Goal: Task Accomplishment & Management: Complete application form

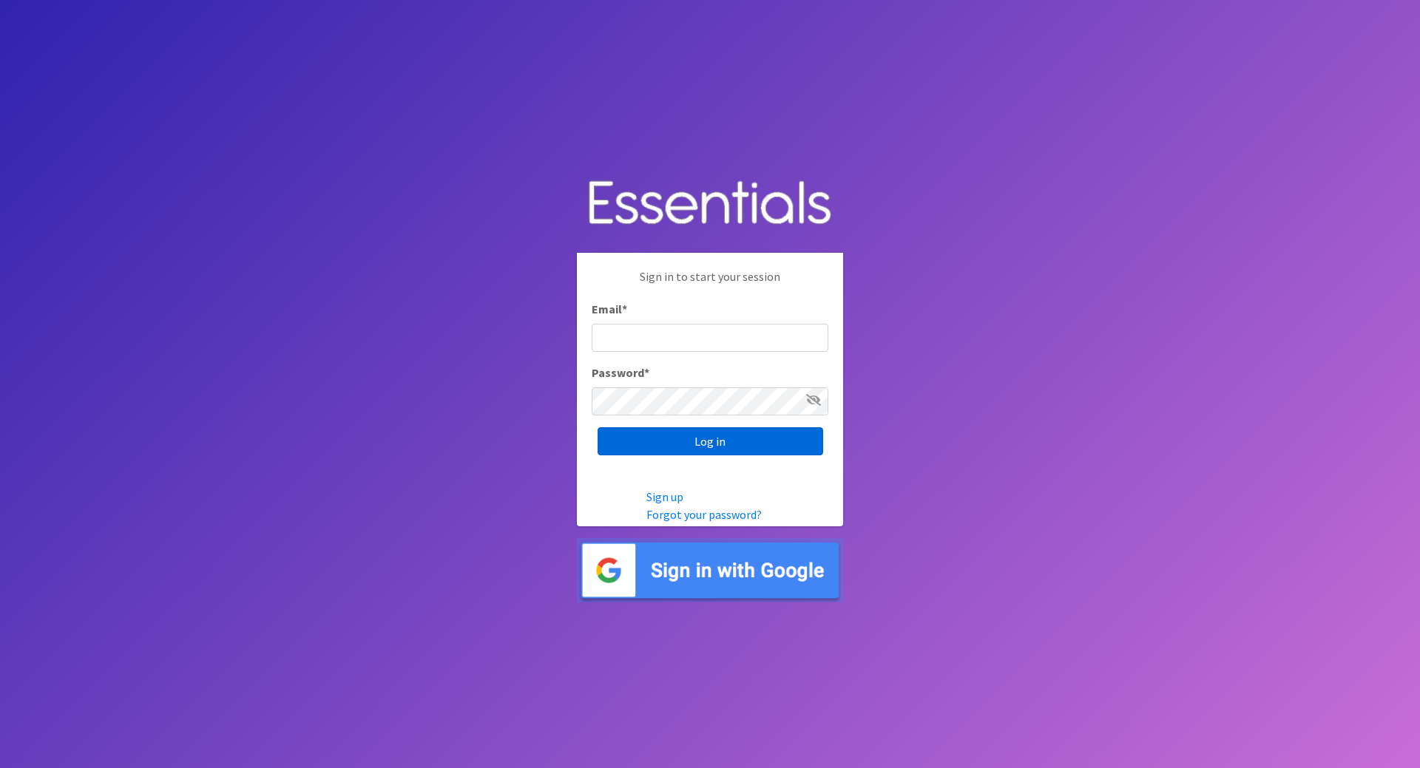
type input "[PERSON_NAME][EMAIL_ADDRESS][DOMAIN_NAME]"
click at [698, 439] on input "Log in" at bounding box center [711, 441] width 226 height 28
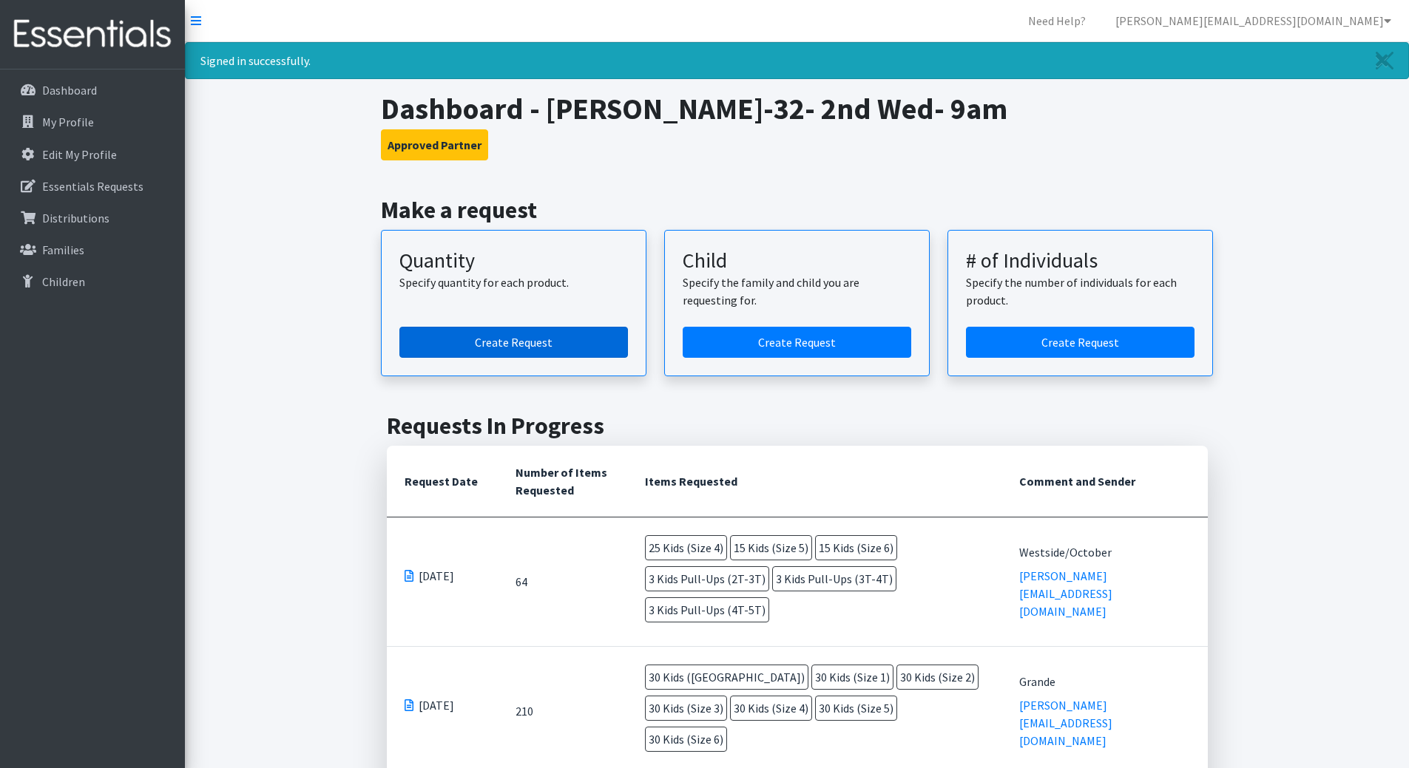
click at [548, 342] on link "Create Request" at bounding box center [513, 342] width 228 height 31
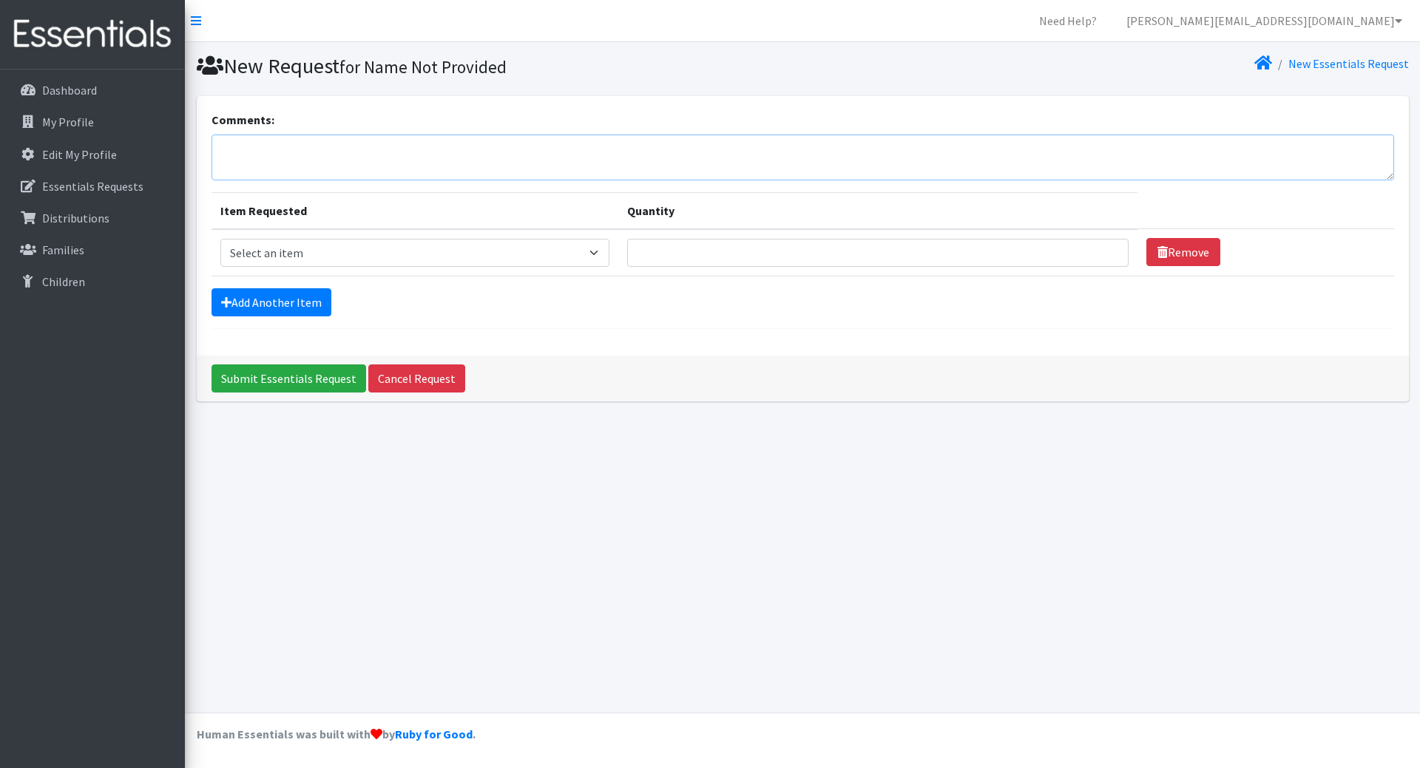
click at [371, 151] on textarea "Comments:" at bounding box center [802, 158] width 1182 height 46
type textarea "Grassy Creek/October"
click at [428, 260] on select "Select an item Kids (Newborn) Kids (Size 1) Kids (Size 2) Kids (Size 3) Kids (S…" at bounding box center [415, 253] width 390 height 28
select select "3400"
click at [220, 239] on select "Select an item Kids (Newborn) Kids (Size 1) Kids (Size 2) Kids (Size 3) Kids (S…" at bounding box center [415, 253] width 390 height 28
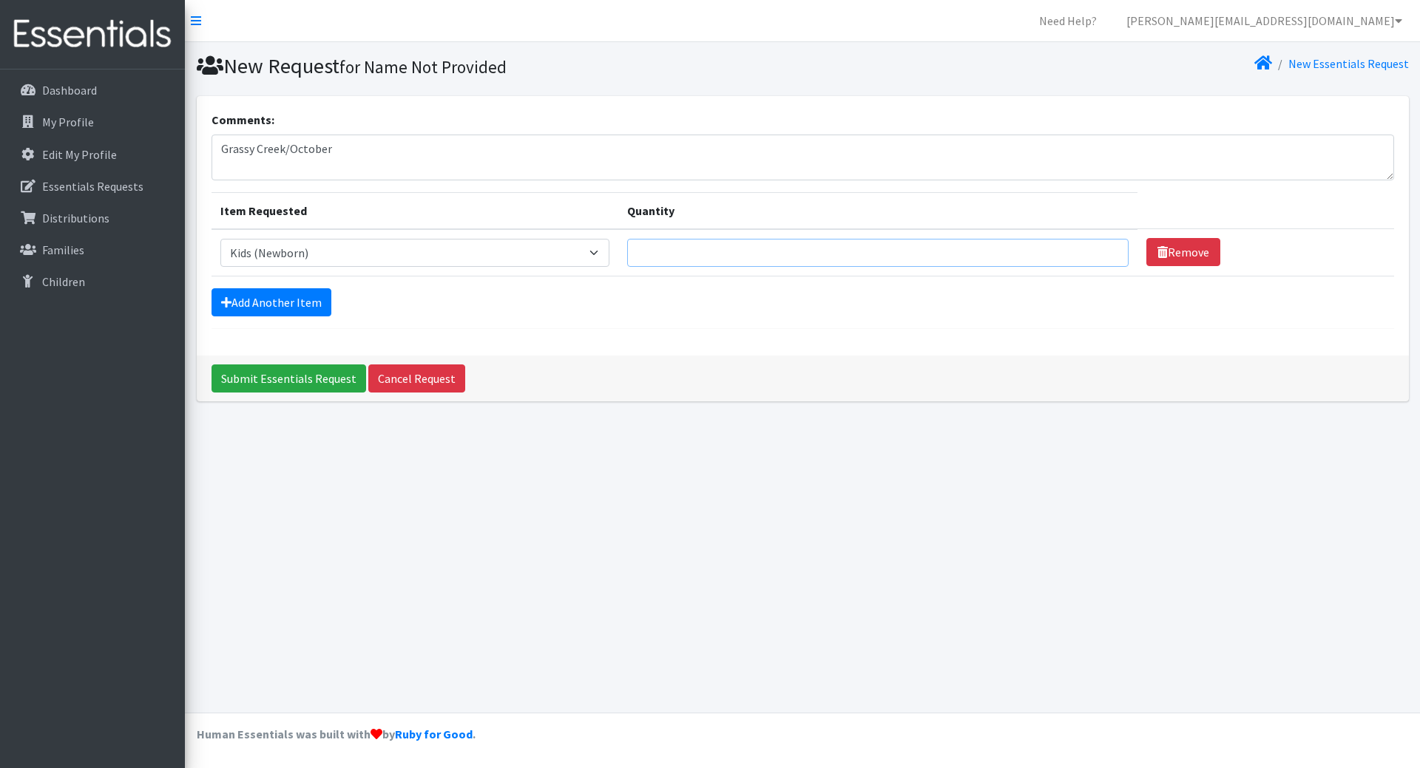
click at [655, 254] on input "Quantity" at bounding box center [877, 253] width 501 height 28
type input "25"
click at [348, 307] on div "Add Another Item" at bounding box center [802, 302] width 1182 height 28
click at [303, 318] on form "Comments: Grassy Creek/October Item Requested Quantity Item Requested Select an…" at bounding box center [802, 220] width 1182 height 218
click at [302, 306] on link "Add Another Item" at bounding box center [271, 302] width 120 height 28
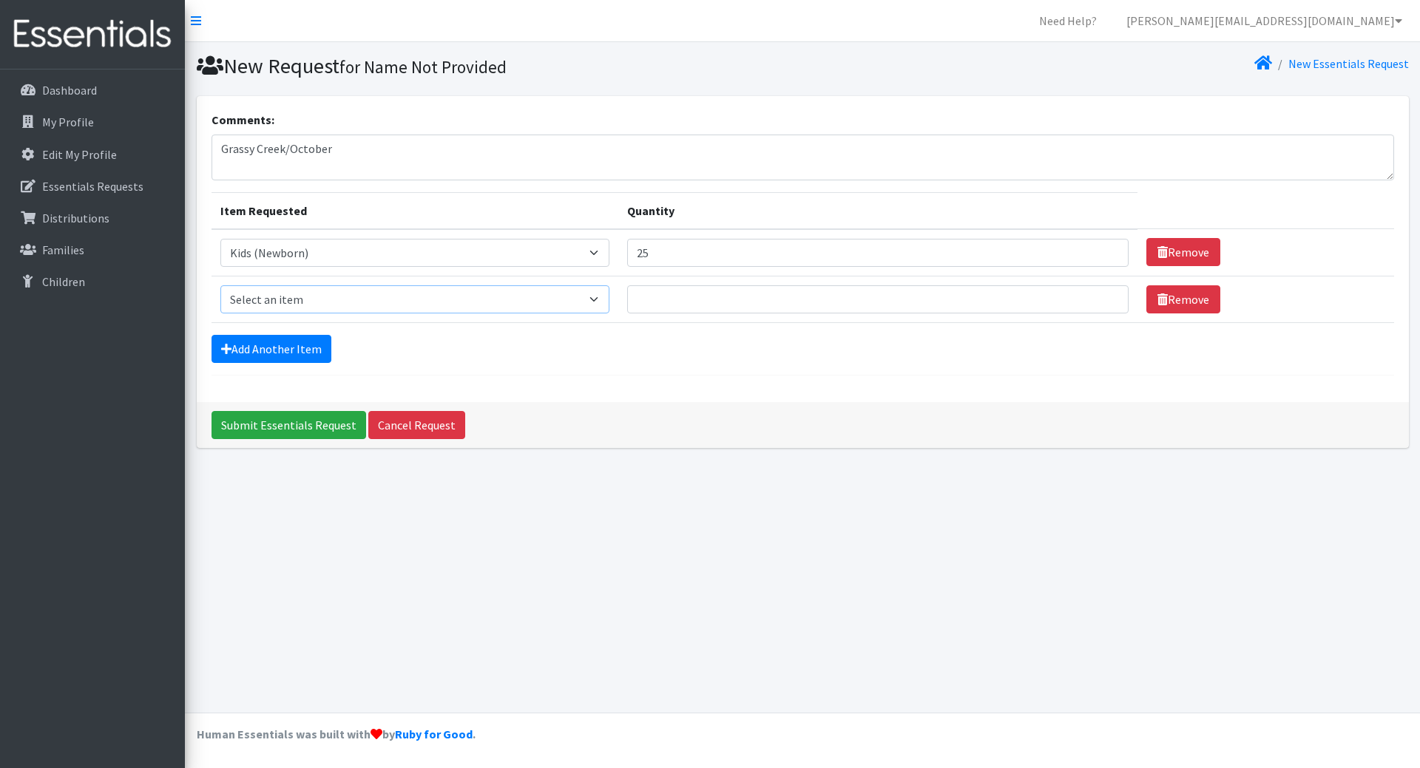
click at [302, 302] on select "Select an item Kids (Newborn) Kids (Size 1) Kids (Size 2) Kids (Size 3) Kids (S…" at bounding box center [415, 299] width 390 height 28
select select "3401"
click at [220, 285] on select "Select an item Kids (Newborn) Kids (Size 1) Kids (Size 2) Kids (Size 3) Kids (S…" at bounding box center [415, 299] width 390 height 28
click at [788, 320] on td "Quantity" at bounding box center [877, 299] width 519 height 47
click at [765, 294] on input "Quantity" at bounding box center [877, 299] width 501 height 28
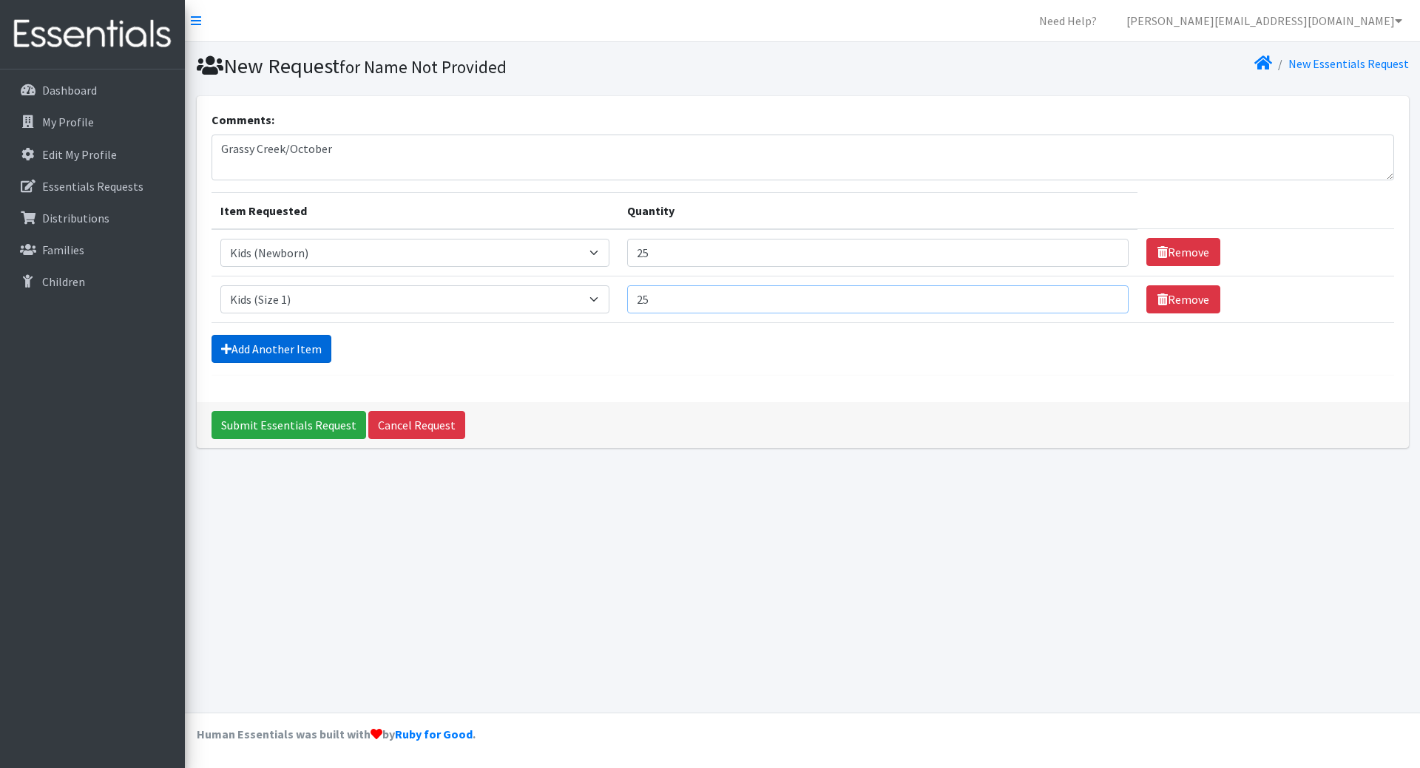
type input "25"
click at [303, 345] on link "Add Another Item" at bounding box center [271, 349] width 120 height 28
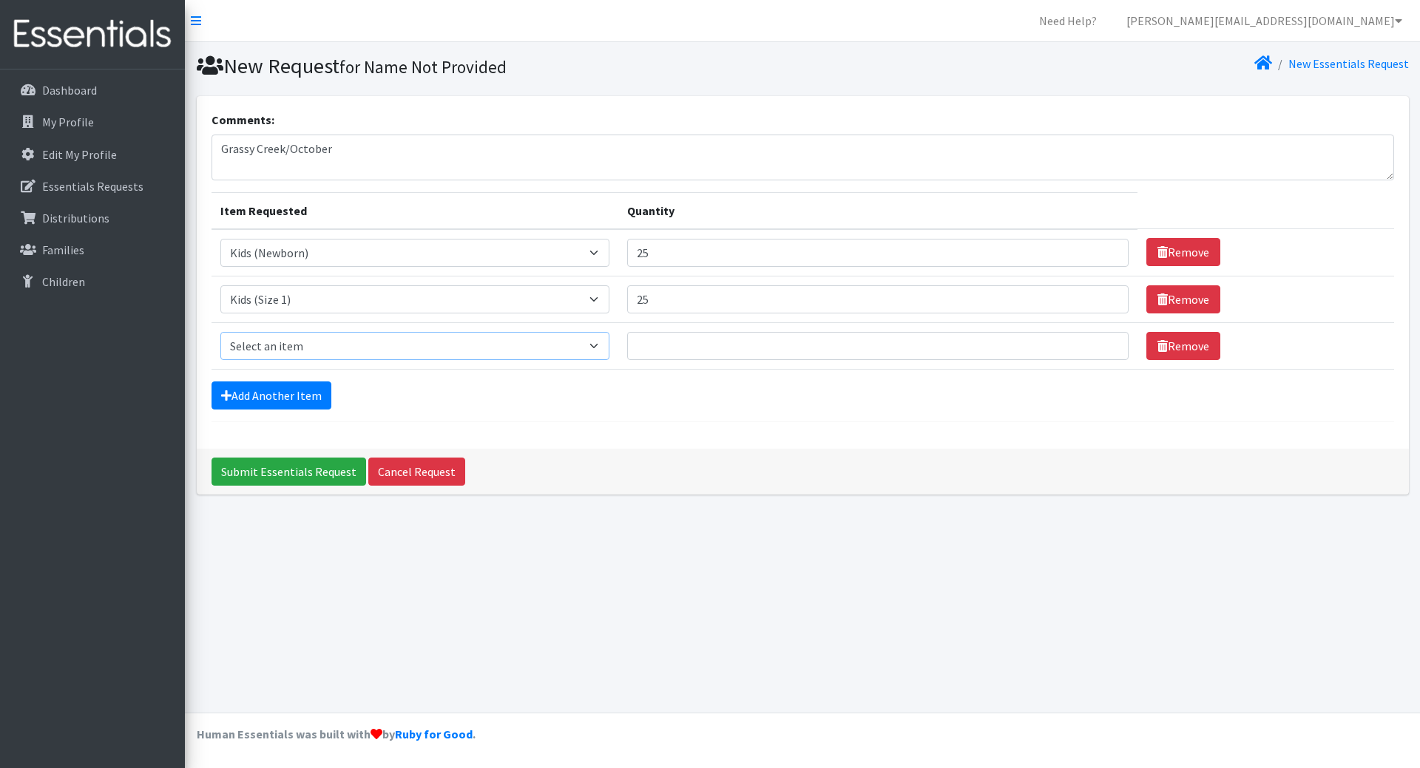
click at [300, 351] on select "Select an item Kids (Newborn) Kids (Size 1) Kids (Size 2) Kids (Size 3) Kids (S…" at bounding box center [415, 346] width 390 height 28
select select "3420"
click at [220, 332] on select "Select an item Kids (Newborn) Kids (Size 1) Kids (Size 2) Kids (Size 3) Kids (S…" at bounding box center [415, 346] width 390 height 28
click at [750, 357] on input "Quantity" at bounding box center [877, 346] width 501 height 28
type input "25"
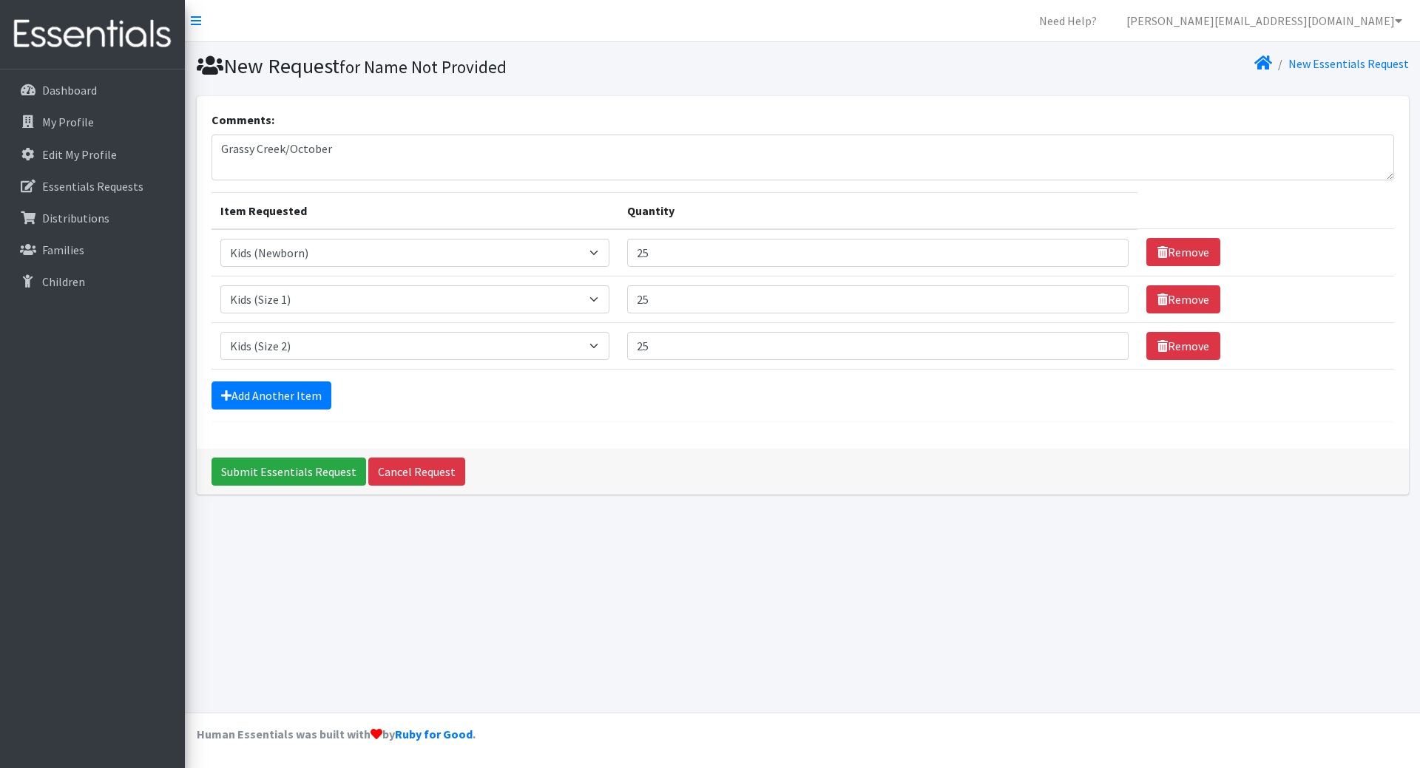
click at [228, 410] on form "Comments: Grassy Creek/October Item Requested Quantity Item Requested Select an…" at bounding box center [802, 266] width 1182 height 311
click at [248, 400] on link "Add Another Item" at bounding box center [271, 396] width 120 height 28
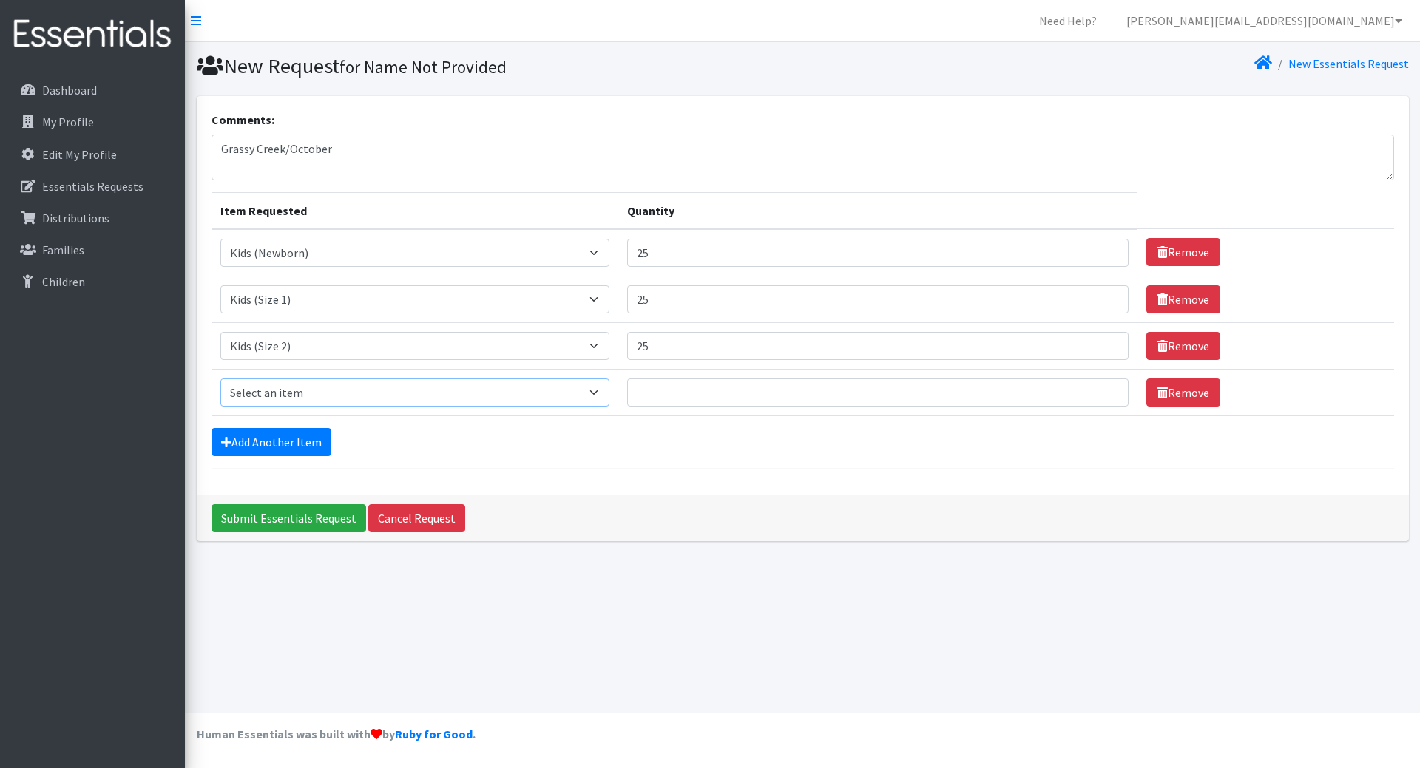
click at [261, 393] on select "Select an item Kids (Newborn) Kids (Size 1) Kids (Size 2) Kids (Size 3) Kids (S…" at bounding box center [415, 393] width 390 height 28
select select "3393"
click at [220, 379] on select "Select an item Kids (Newborn) Kids (Size 1) Kids (Size 2) Kids (Size 3) Kids (S…" at bounding box center [415, 393] width 390 height 28
click at [716, 394] on input "Quantity" at bounding box center [877, 393] width 501 height 28
type input "25"
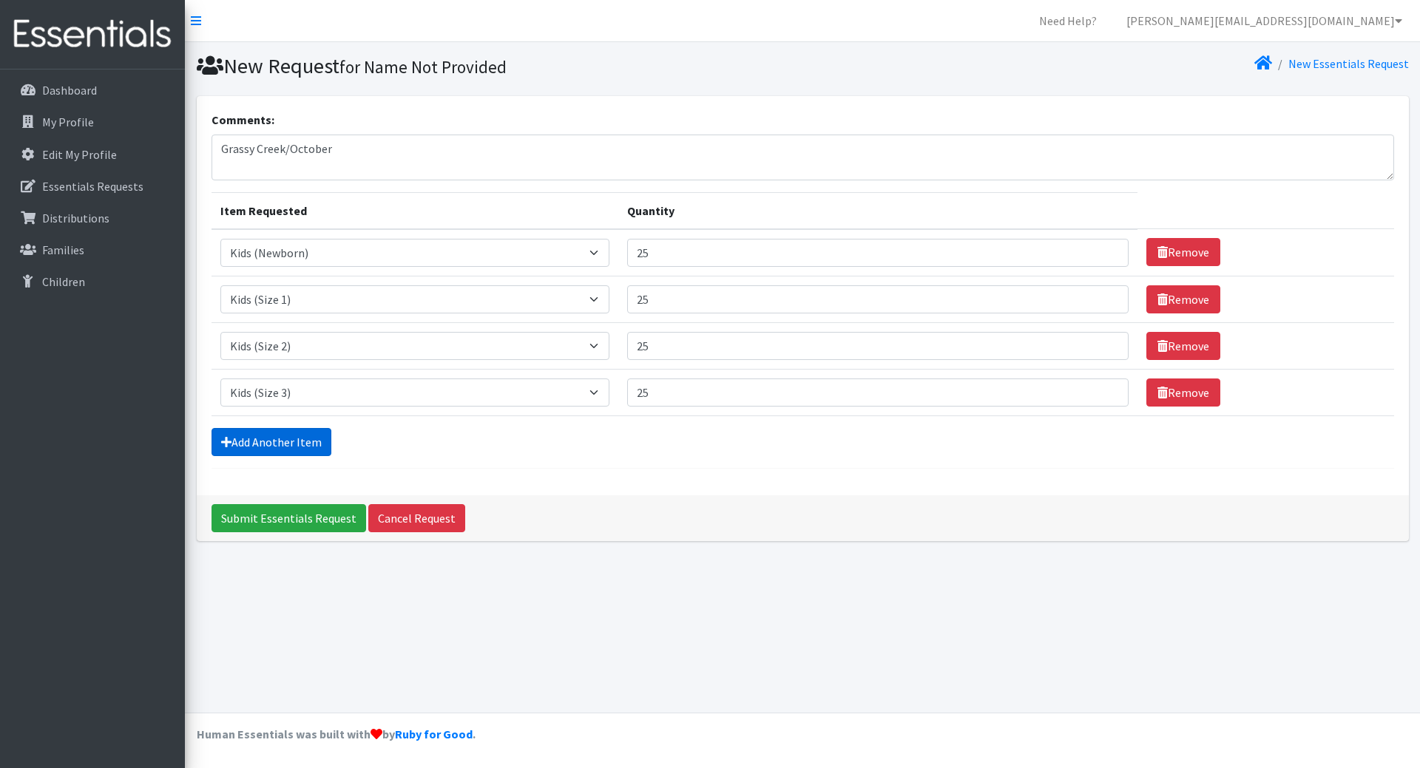
click at [274, 435] on link "Add Another Item" at bounding box center [271, 442] width 120 height 28
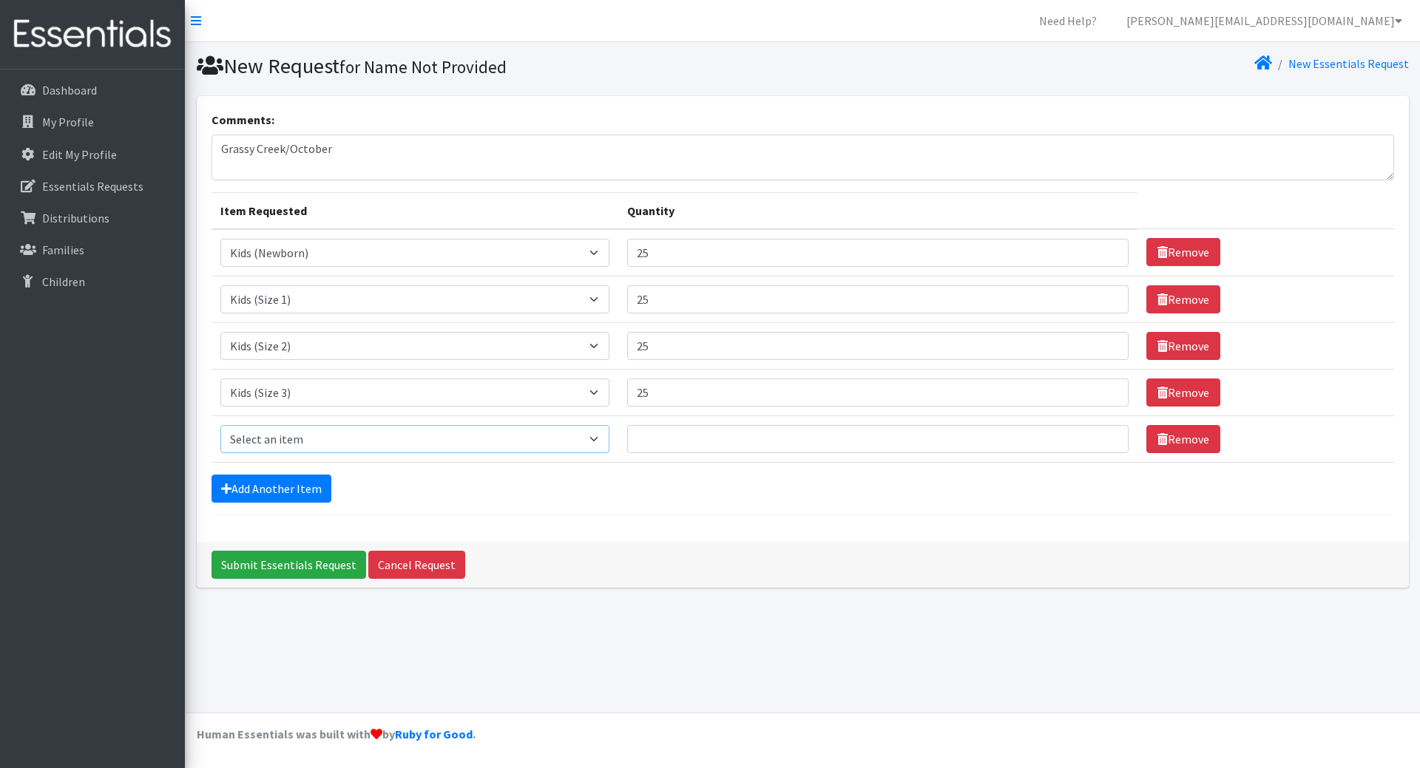
click at [279, 442] on select "Select an item Kids (Newborn) Kids (Size 1) Kids (Size 2) Kids (Size 3) Kids (S…" at bounding box center [415, 439] width 390 height 28
select select "3394"
click at [220, 425] on select "Select an item Kids (Newborn) Kids (Size 1) Kids (Size 2) Kids (Size 3) Kids (S…" at bounding box center [415, 439] width 390 height 28
click at [724, 433] on input "Quantity" at bounding box center [877, 439] width 501 height 28
type input "25"
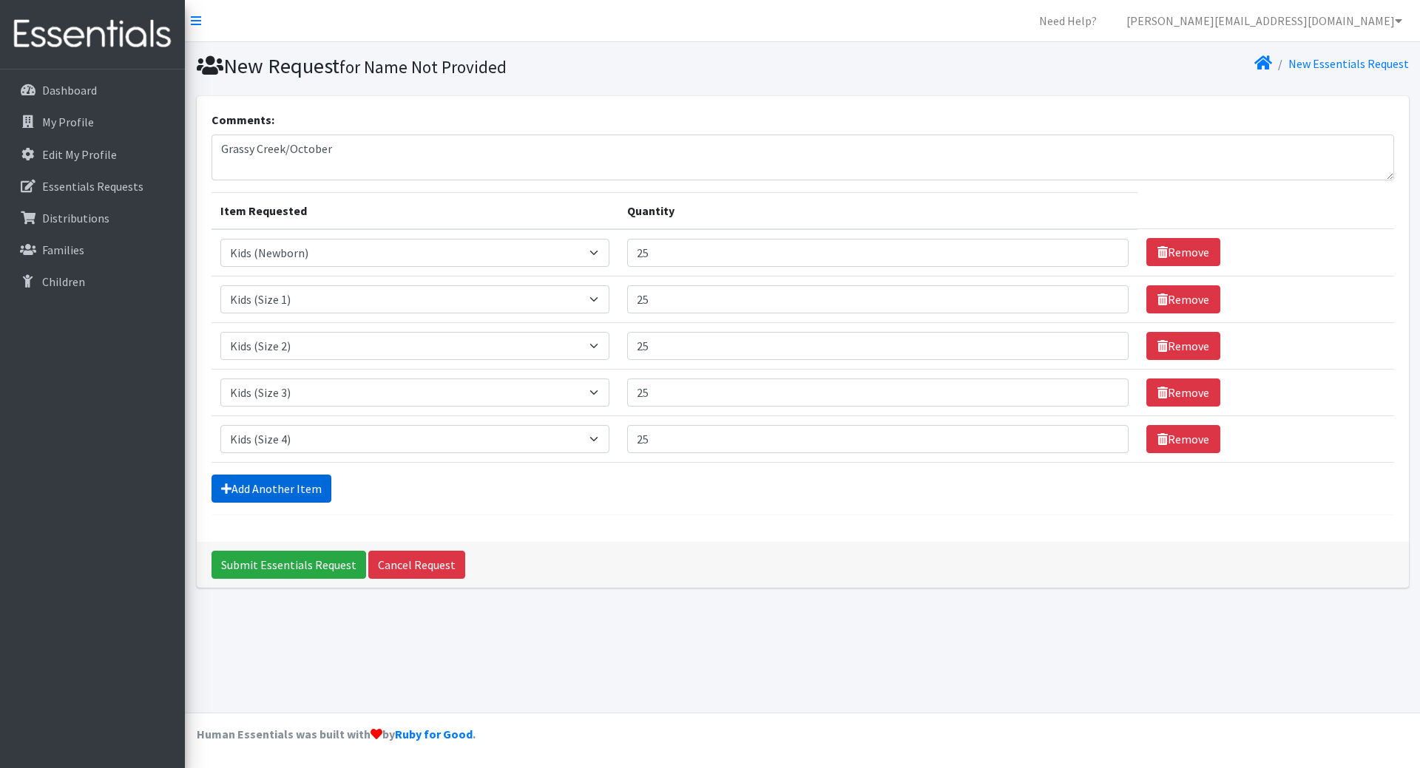
click at [319, 488] on link "Add Another Item" at bounding box center [271, 489] width 120 height 28
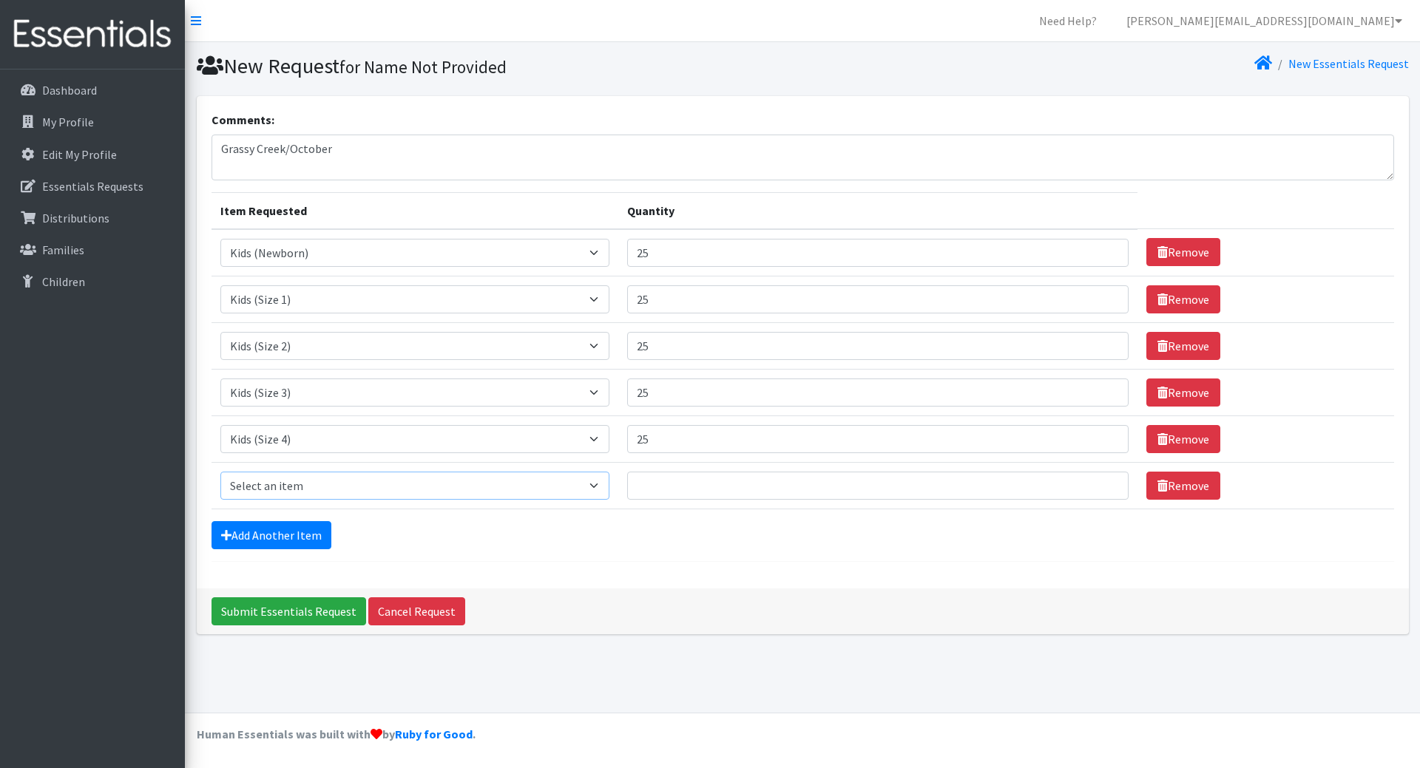
click at [319, 485] on select "Select an item Kids (Newborn) Kids (Size 1) Kids (Size 2) Kids (Size 3) Kids (S…" at bounding box center [415, 486] width 390 height 28
select select "3407"
click at [220, 472] on select "Select an item Kids (Newborn) Kids (Size 1) Kids (Size 2) Kids (Size 3) Kids (S…" at bounding box center [415, 486] width 390 height 28
click at [703, 489] on input "Quantity" at bounding box center [877, 486] width 501 height 28
type input "25"
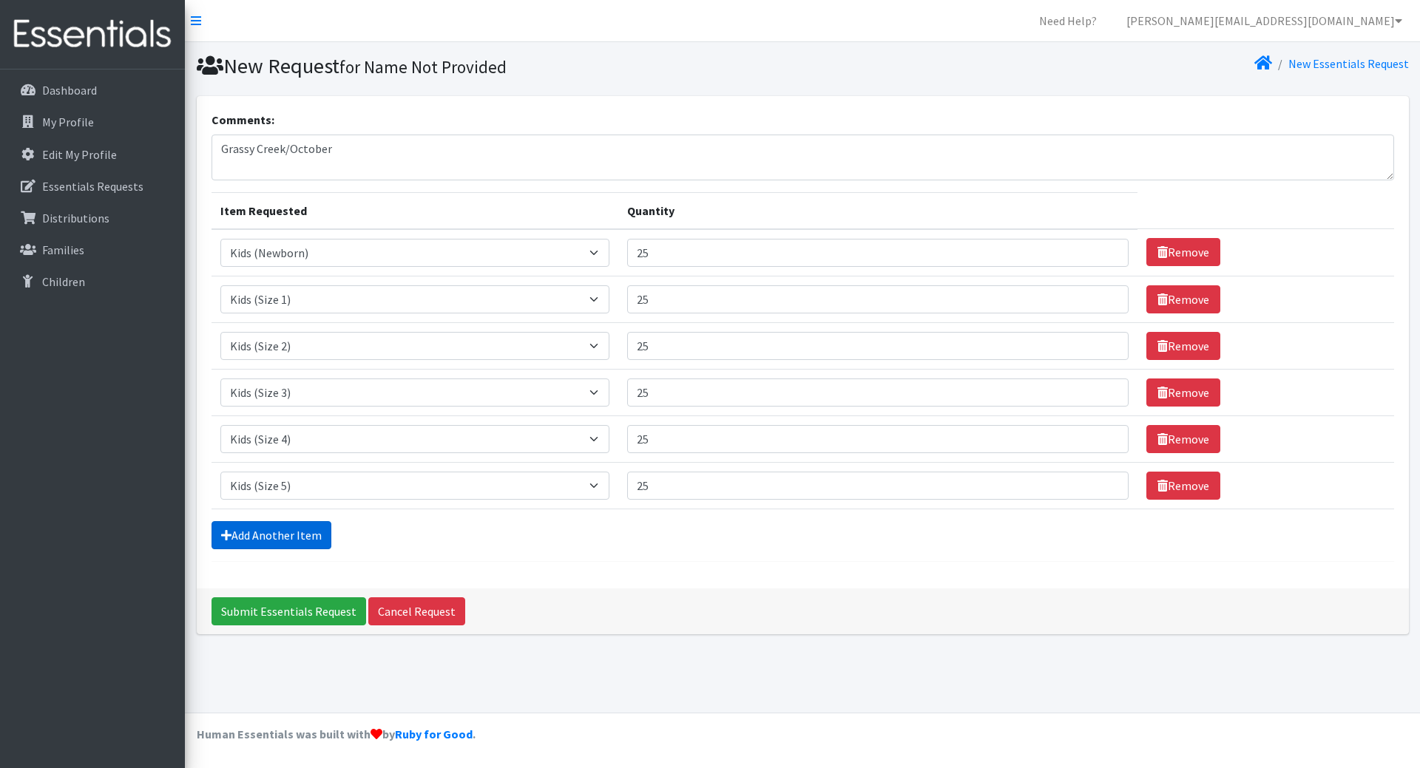
click at [285, 530] on link "Add Another Item" at bounding box center [271, 535] width 120 height 28
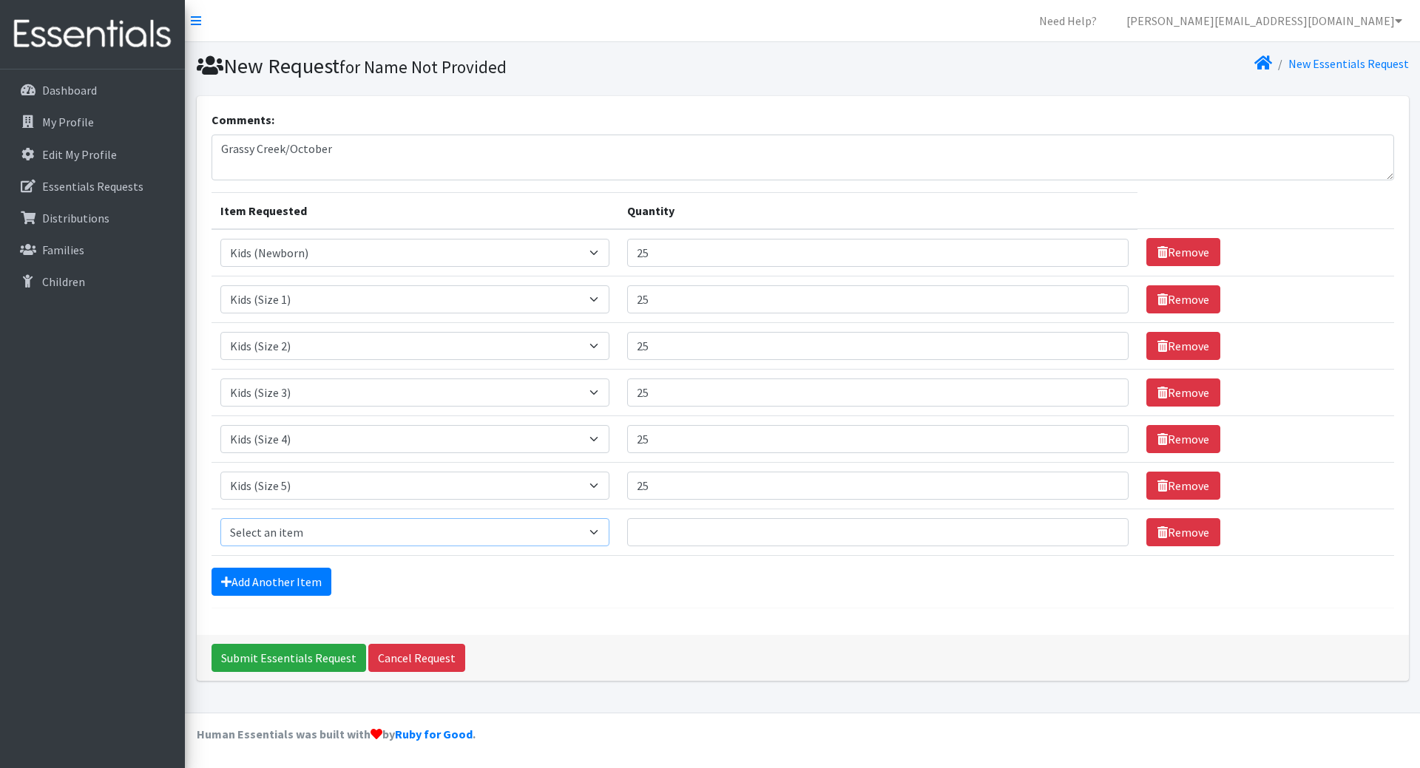
click at [293, 530] on select "Select an item Kids (Newborn) Kids (Size 1) Kids (Size 2) Kids (Size 3) Kids (S…" at bounding box center [415, 532] width 390 height 28
select select "3419"
click at [220, 518] on select "Select an item Kids (Newborn) Kids (Size 1) Kids (Size 2) Kids (Size 3) Kids (S…" at bounding box center [415, 532] width 390 height 28
click at [668, 537] on input "Quantity" at bounding box center [877, 532] width 501 height 28
type input "25"
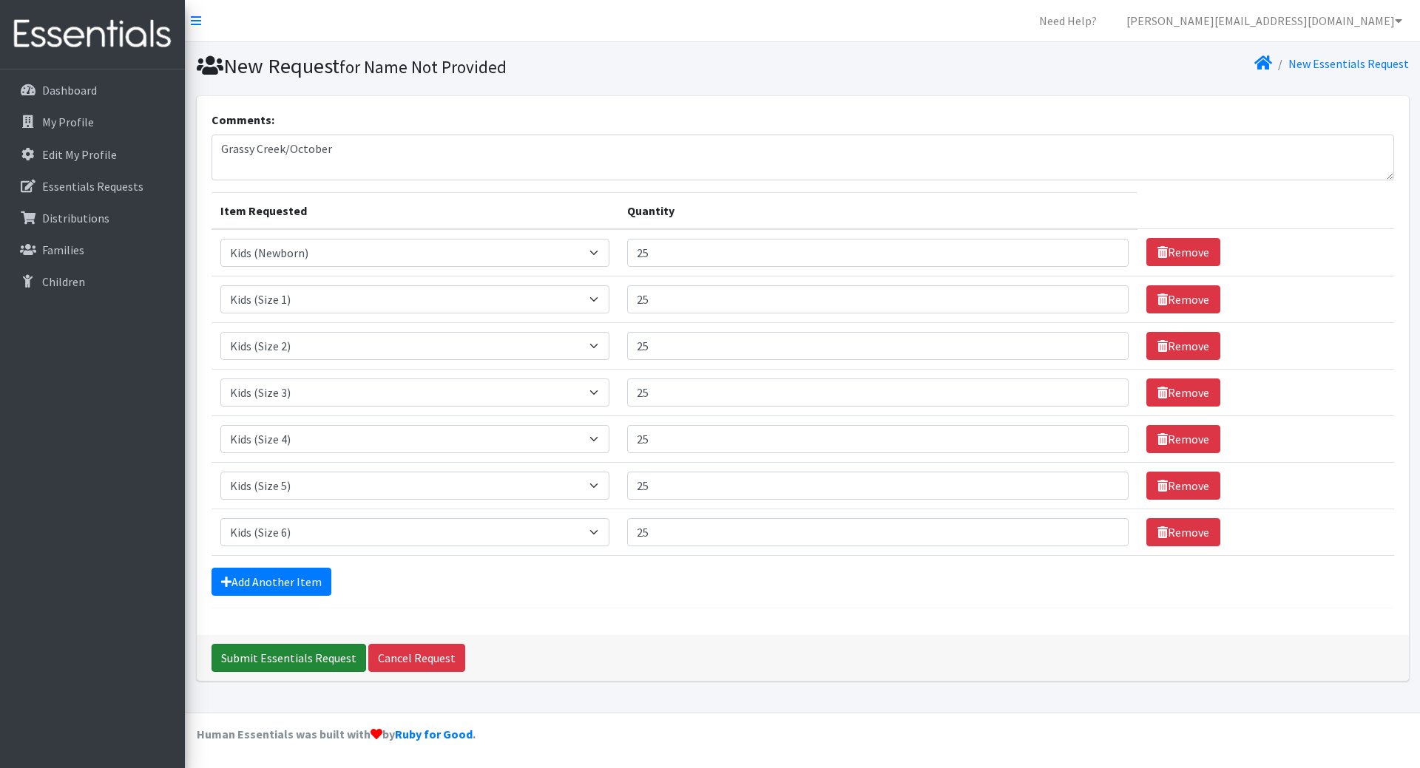
click at [315, 654] on input "Submit Essentials Request" at bounding box center [288, 658] width 155 height 28
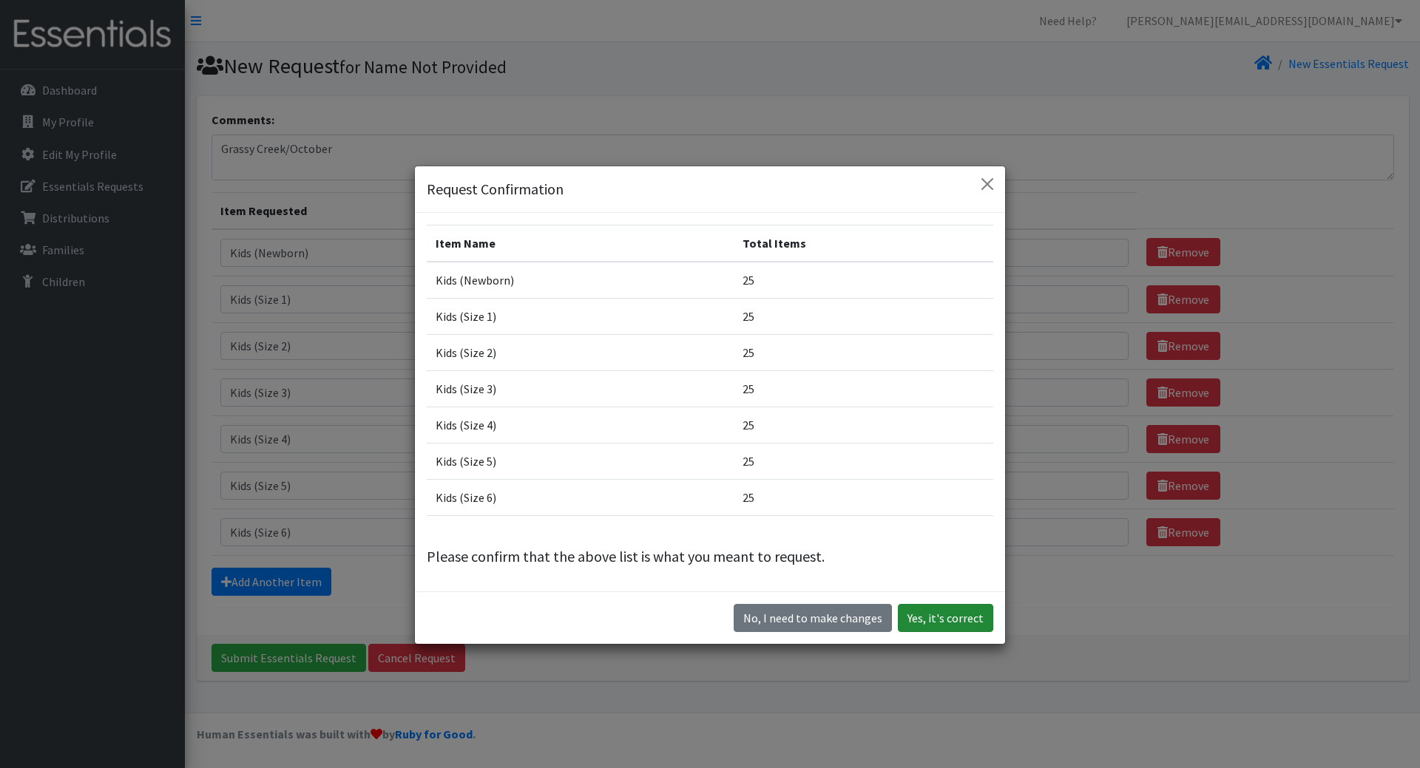
click at [952, 617] on button "Yes, it's correct" at bounding box center [945, 618] width 95 height 28
